Goal: Register for event/course

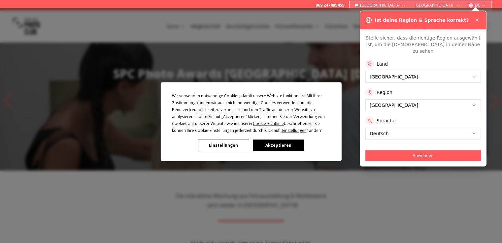
click at [218, 146] on button "Einstellungen" at bounding box center [223, 146] width 51 height 12
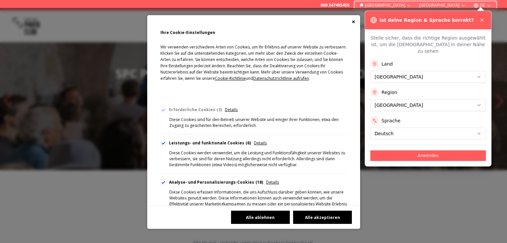
click at [261, 218] on button "Alle ablehnen" at bounding box center [260, 217] width 59 height 13
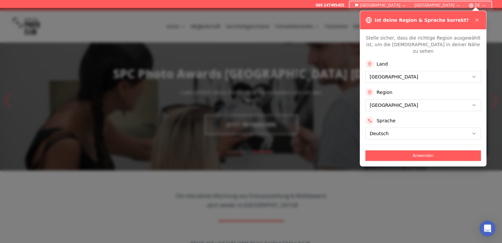
click at [408, 151] on button "Anwenden" at bounding box center [423, 156] width 116 height 11
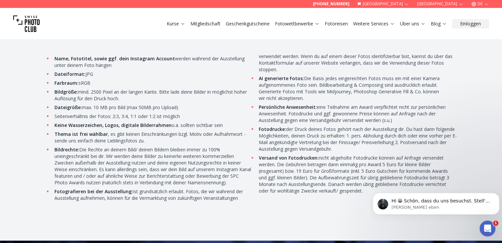
click at [324, 215] on span "Name, Fototitel, sowie ggf. dein Instagram Account werden während der Ausstellu…" at bounding box center [251, 133] width 412 height 173
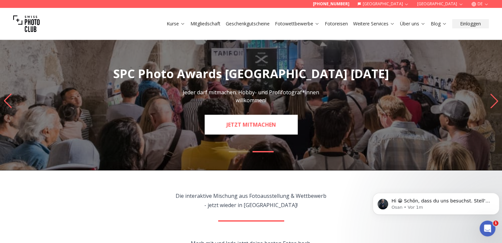
click at [225, 129] on link "JETZT MITMACHEN" at bounding box center [251, 125] width 93 height 20
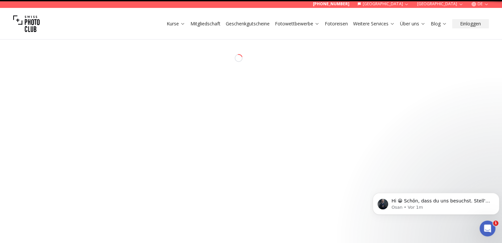
select select "*******"
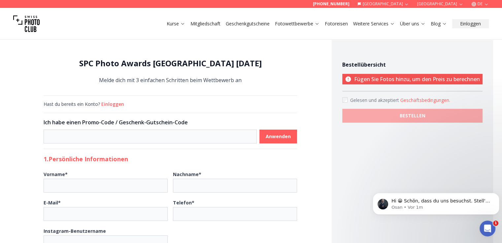
scroll to position [52, 0]
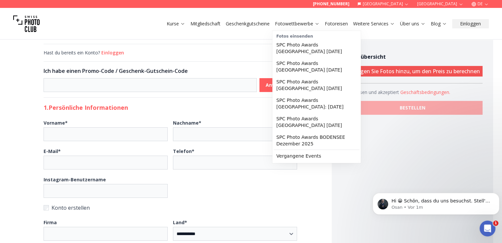
click at [293, 25] on link "Fotowettbewerbe" at bounding box center [297, 23] width 45 height 7
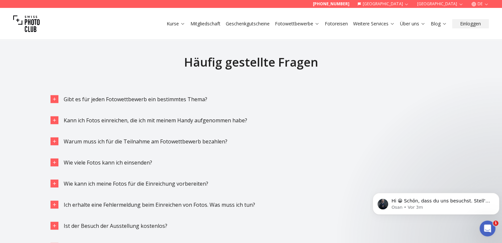
scroll to position [1414, 0]
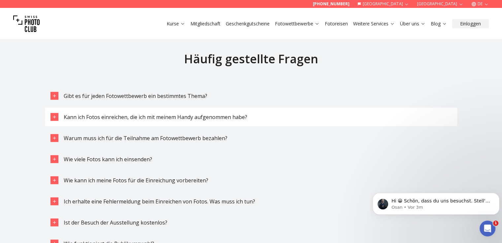
click at [55, 116] on icon "button" at bounding box center [54, 117] width 5 height 5
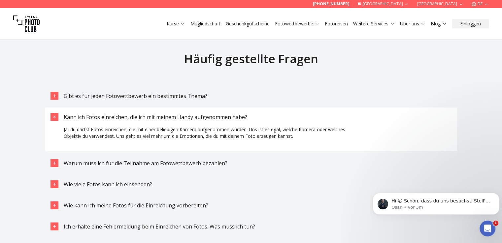
click at [55, 116] on icon "button" at bounding box center [55, 118] width 8 height 8
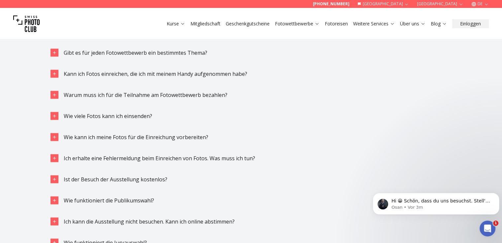
scroll to position [1458, 0]
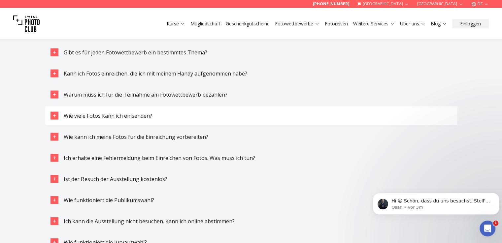
click at [53, 115] on icon "button" at bounding box center [54, 115] width 5 height 5
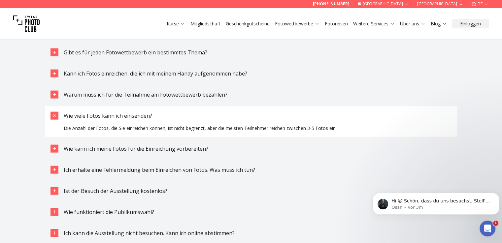
click at [53, 115] on icon "button" at bounding box center [54, 116] width 4 height 4
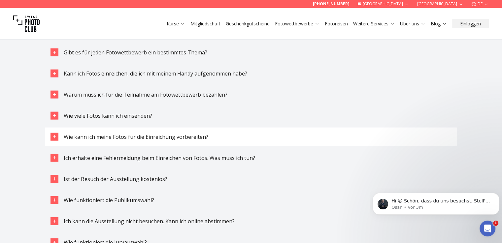
click at [52, 135] on icon "button" at bounding box center [54, 136] width 5 height 5
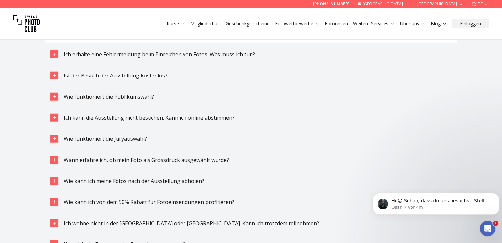
scroll to position [1681, 0]
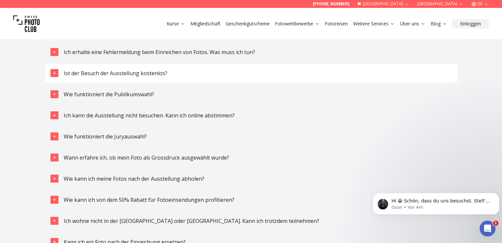
click at [77, 76] on span "Ist der Besuch der Ausstellung kostenlos?" at bounding box center [116, 73] width 104 height 7
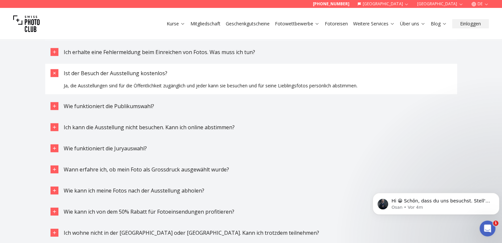
click at [77, 76] on span "Ist der Besuch der Ausstellung kostenlos?" at bounding box center [116, 73] width 104 height 7
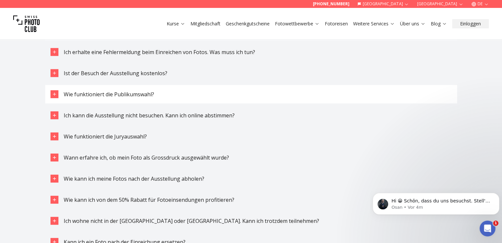
click at [77, 91] on span "Wie funktioniert die Publikumswahl?" at bounding box center [109, 94] width 90 height 7
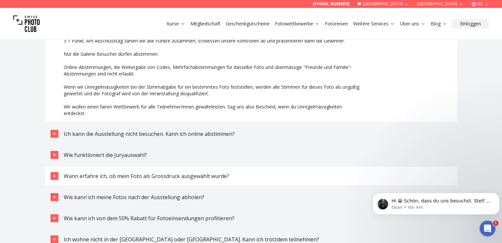
scroll to position [1818, 0]
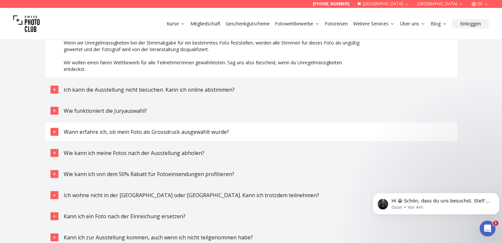
click at [176, 136] on button "Wann erfahre ich, ob mein Foto als Grossdruck ausgewählt wurde?" at bounding box center [251, 132] width 412 height 18
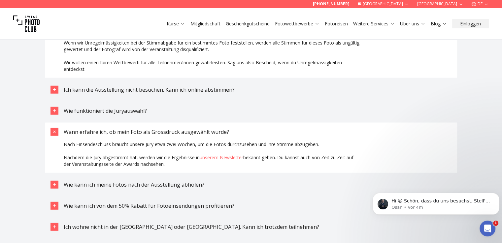
click at [55, 131] on icon "button" at bounding box center [55, 132] width 8 height 8
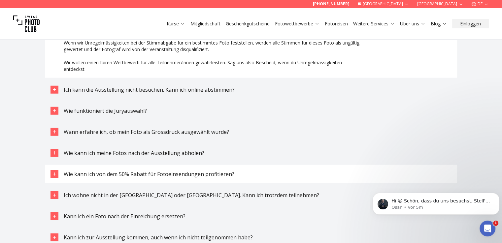
scroll to position [1881, 0]
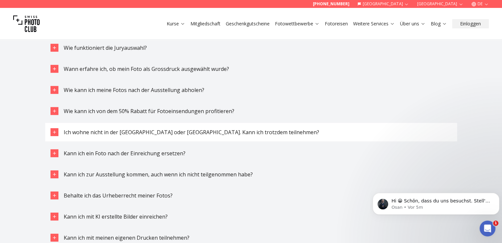
click at [245, 128] on button "Ich wohne nicht in der [GEOGRAPHIC_DATA] oder [GEOGRAPHIC_DATA]. Kann ich trotz…" at bounding box center [251, 132] width 412 height 18
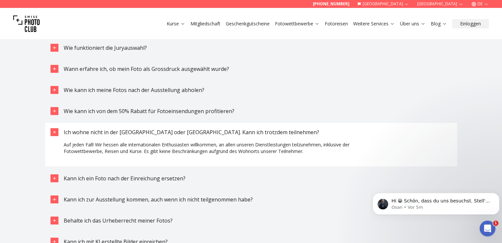
click at [245, 128] on button "Ich wohne nicht in der [GEOGRAPHIC_DATA] oder [GEOGRAPHIC_DATA]. Kann ich trotz…" at bounding box center [251, 132] width 412 height 18
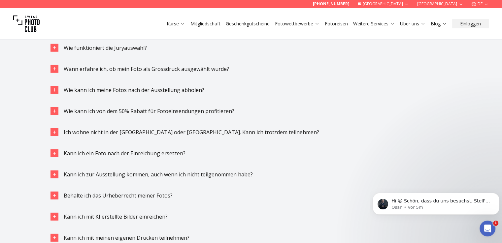
scroll to position [1941, 0]
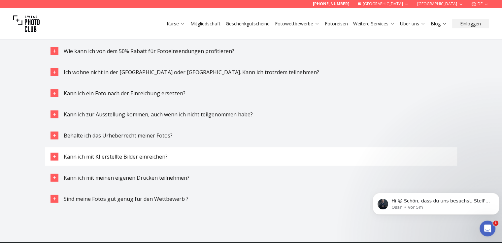
click at [262, 157] on button "Kann ich mit KI erstellte Bilder einreichen?" at bounding box center [251, 157] width 412 height 18
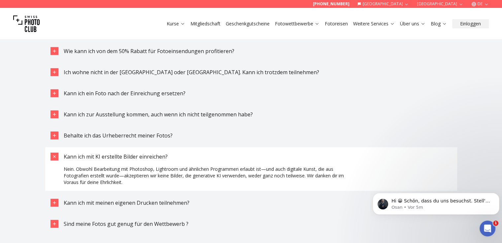
click at [262, 157] on button "Kann ich mit KI erstellte Bilder einreichen?" at bounding box center [251, 157] width 412 height 18
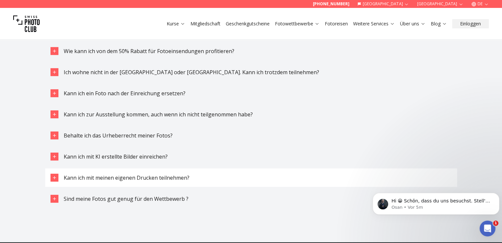
click at [190, 180] on button "Kann ich mit meinen eigenen Drucken teilnehmen?" at bounding box center [251, 178] width 412 height 18
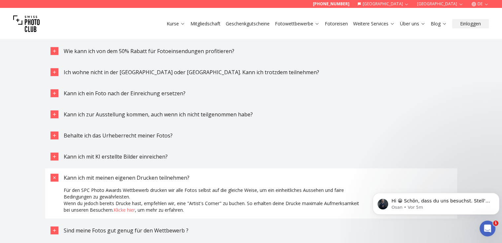
click at [206, 175] on button "Kann ich mit meinen eigenen Drucken teilnehmen?" at bounding box center [251, 178] width 412 height 18
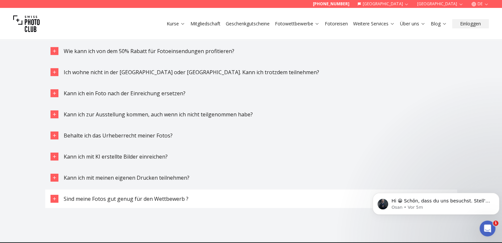
click at [175, 202] on span "Sind meine Fotos gut genug für den Wettbewerb ?" at bounding box center [126, 198] width 125 height 7
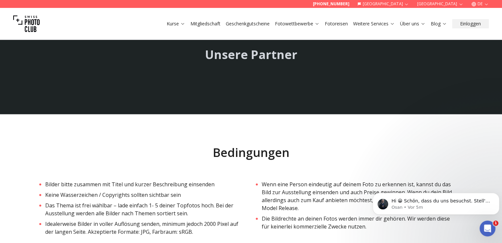
scroll to position [1163, 0]
